Goal: Information Seeking & Learning: Learn about a topic

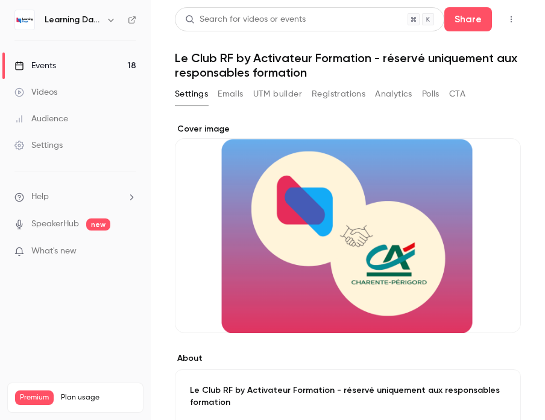
click at [43, 65] on div "Events" at bounding box center [35, 66] width 42 height 12
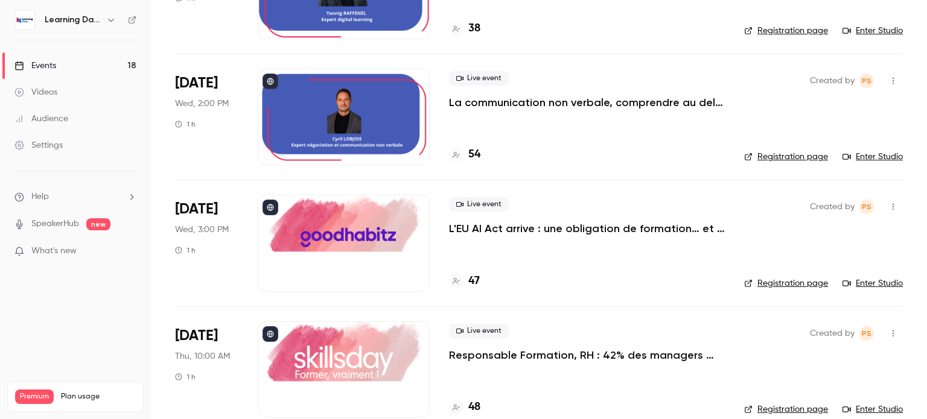
scroll to position [1298, 0]
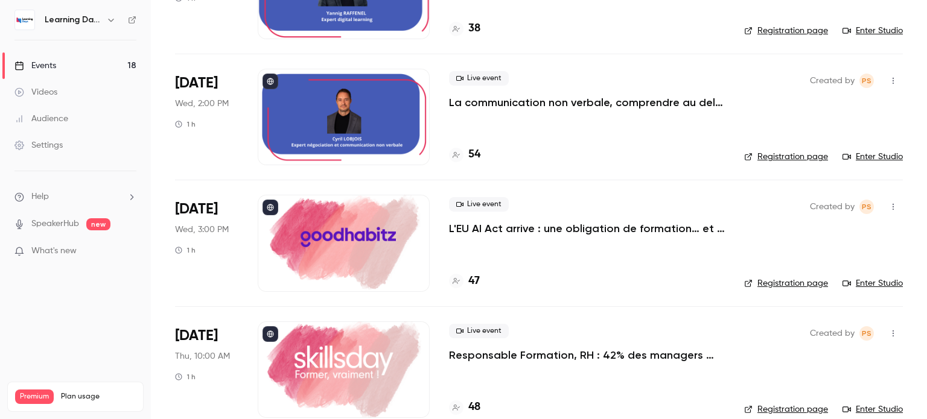
click at [473, 153] on h4 "54" at bounding box center [474, 155] width 12 height 16
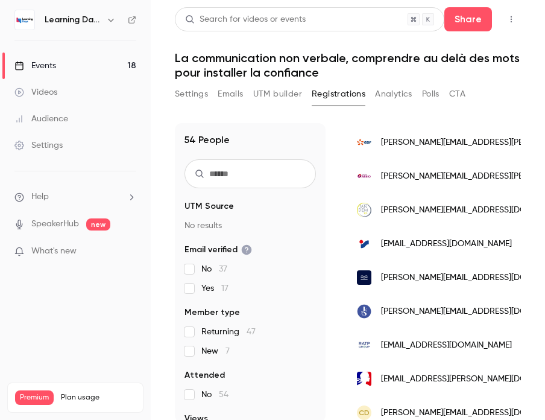
scroll to position [1376, 0]
click at [60, 24] on h6 "Learning Days" at bounding box center [73, 20] width 57 height 12
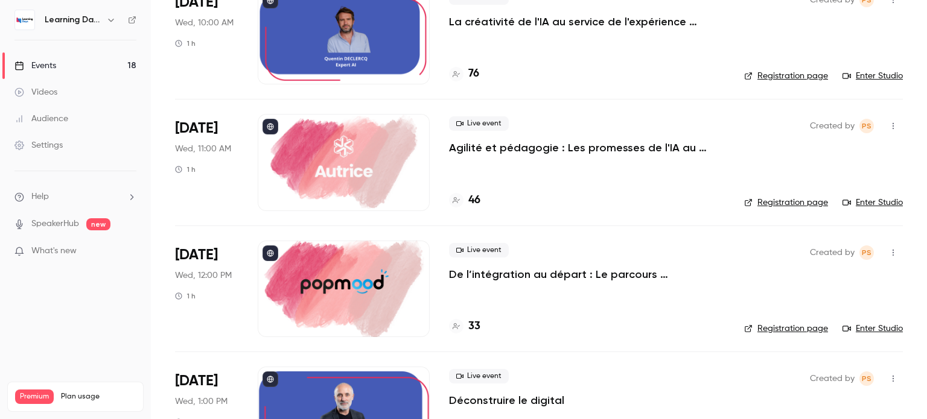
scroll to position [778, 0]
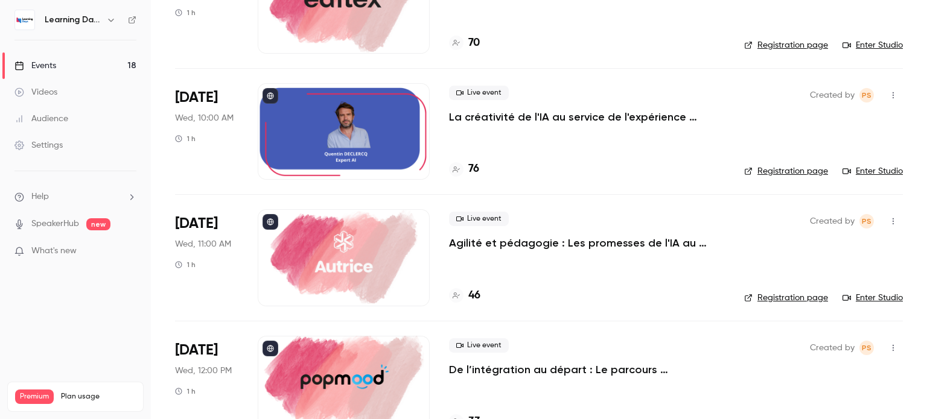
click at [45, 94] on div "Videos" at bounding box center [35, 92] width 43 height 12
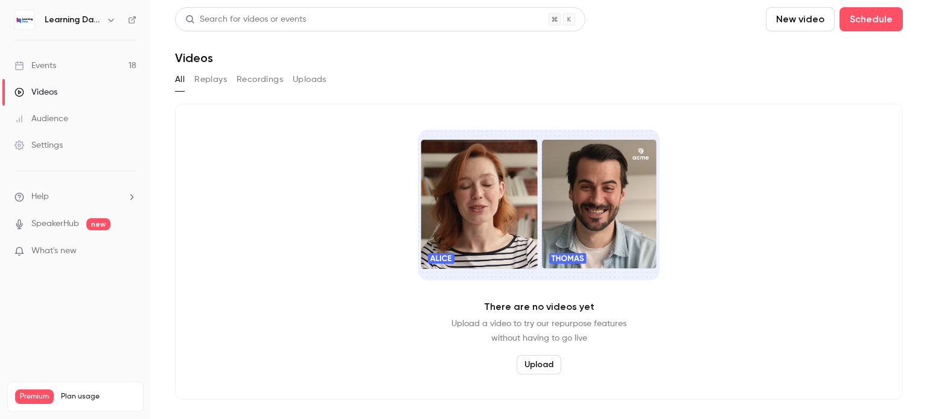
click at [52, 250] on span "What's new" at bounding box center [53, 251] width 45 height 13
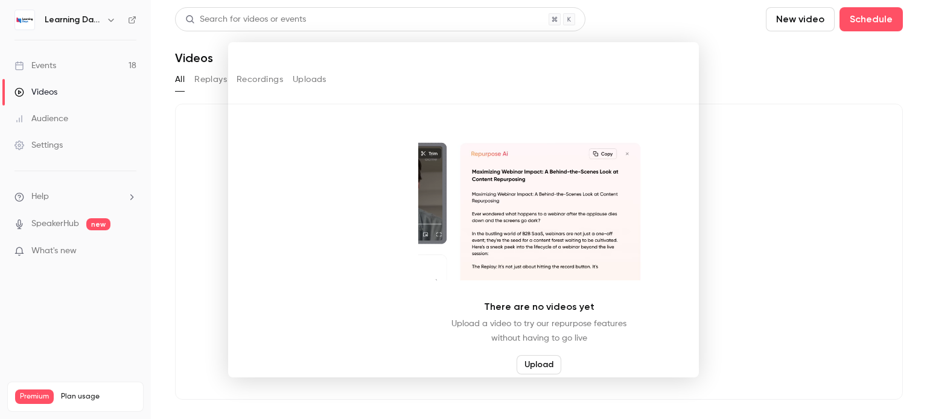
click at [41, 195] on div at bounding box center [463, 209] width 927 height 419
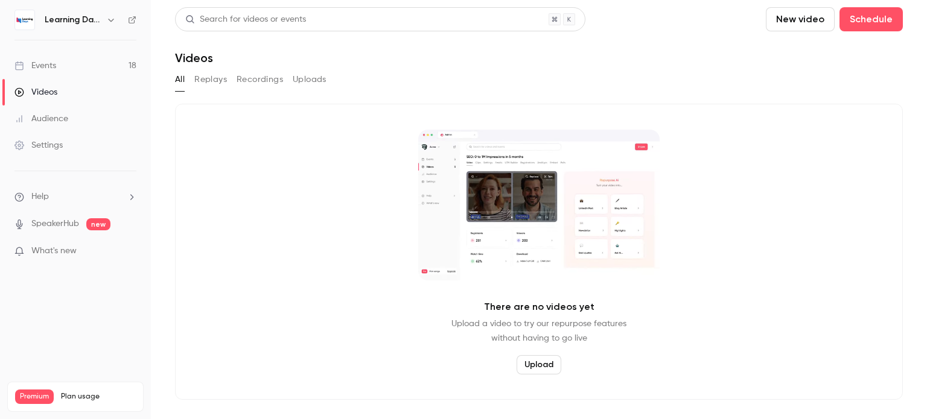
click at [43, 198] on span "Help" at bounding box center [39, 197] width 17 height 13
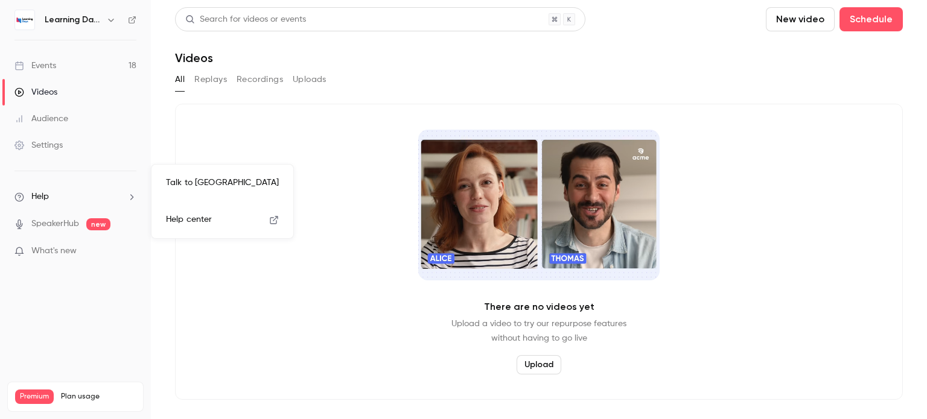
click at [197, 217] on span "Help center" at bounding box center [189, 220] width 46 height 13
